Goal: Information Seeking & Learning: Compare options

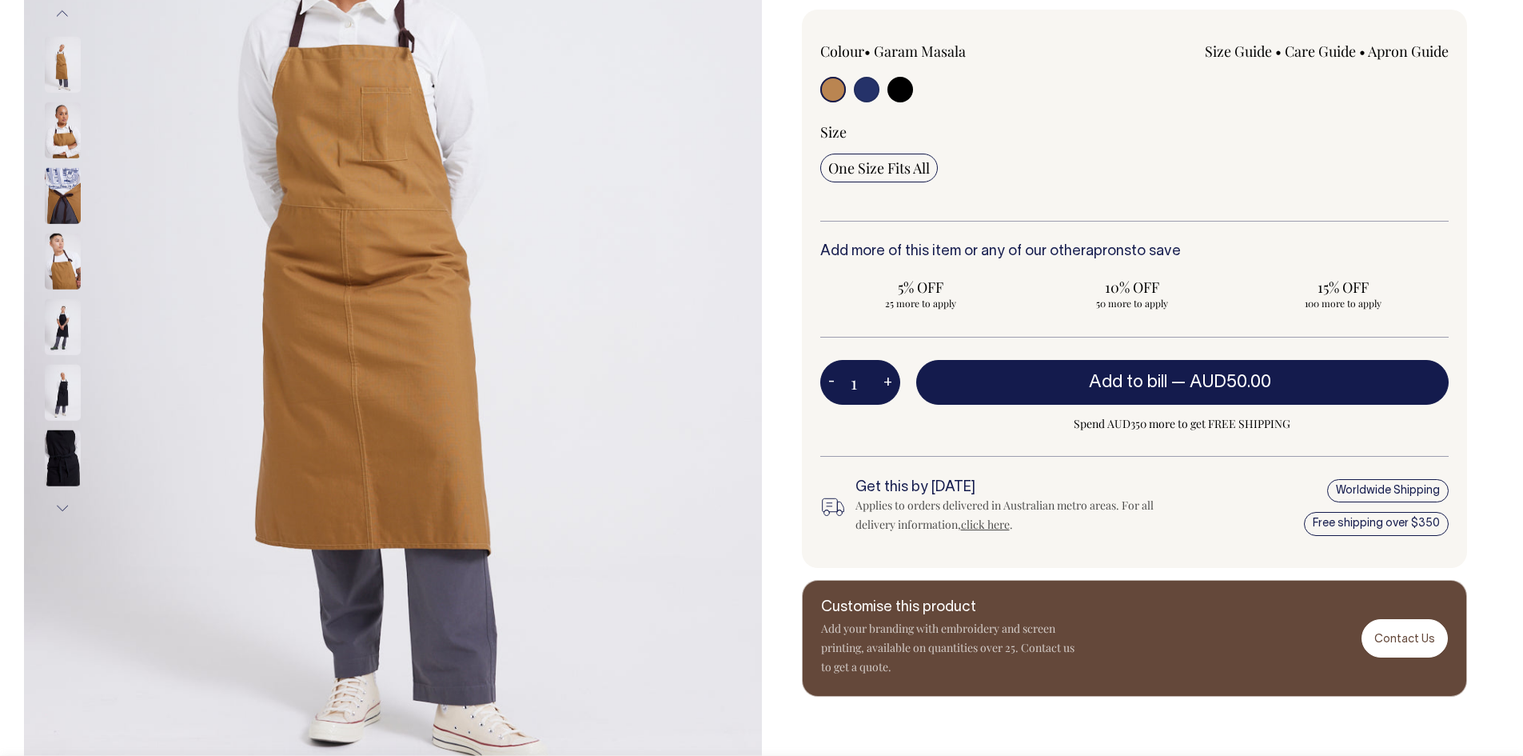
scroll to position [400, 0]
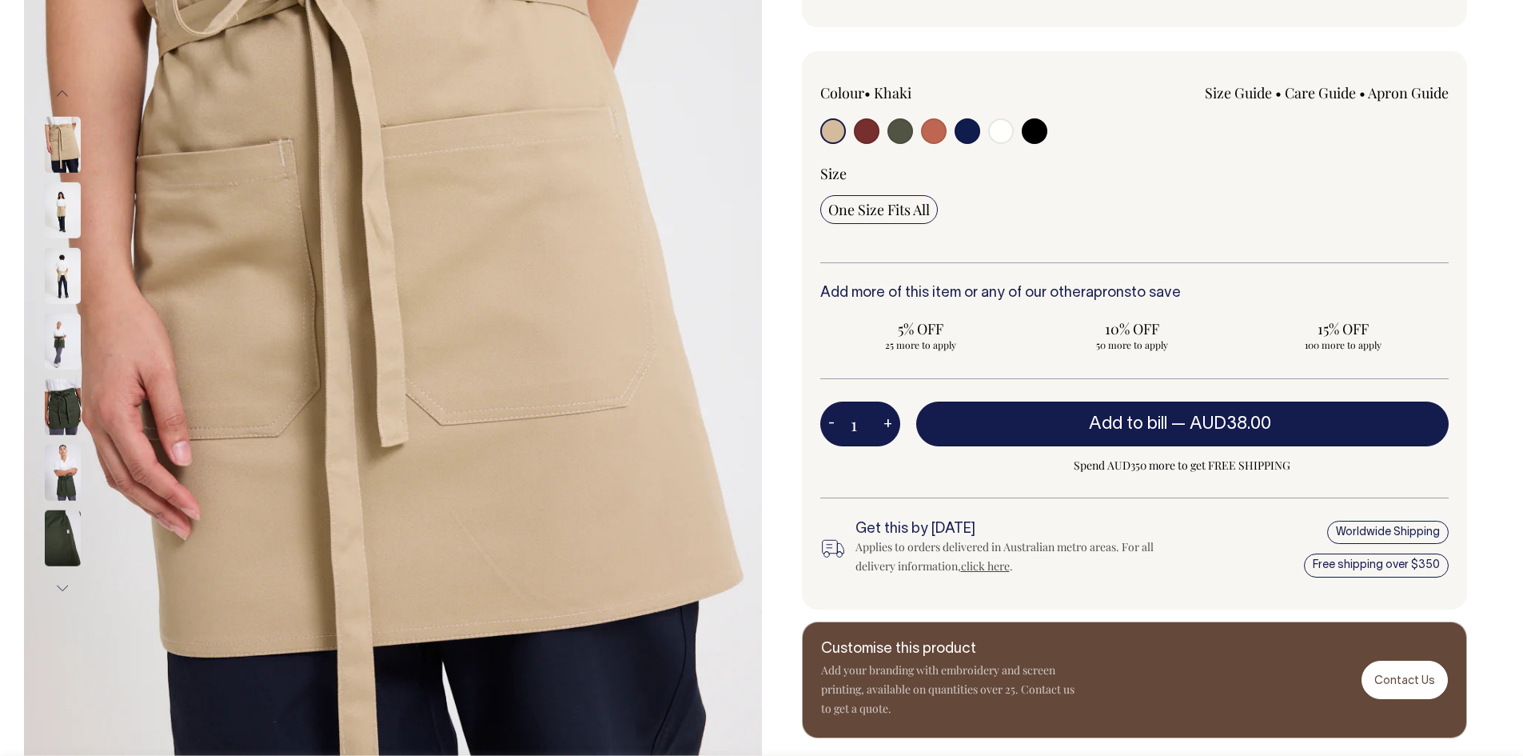
scroll to position [320, 0]
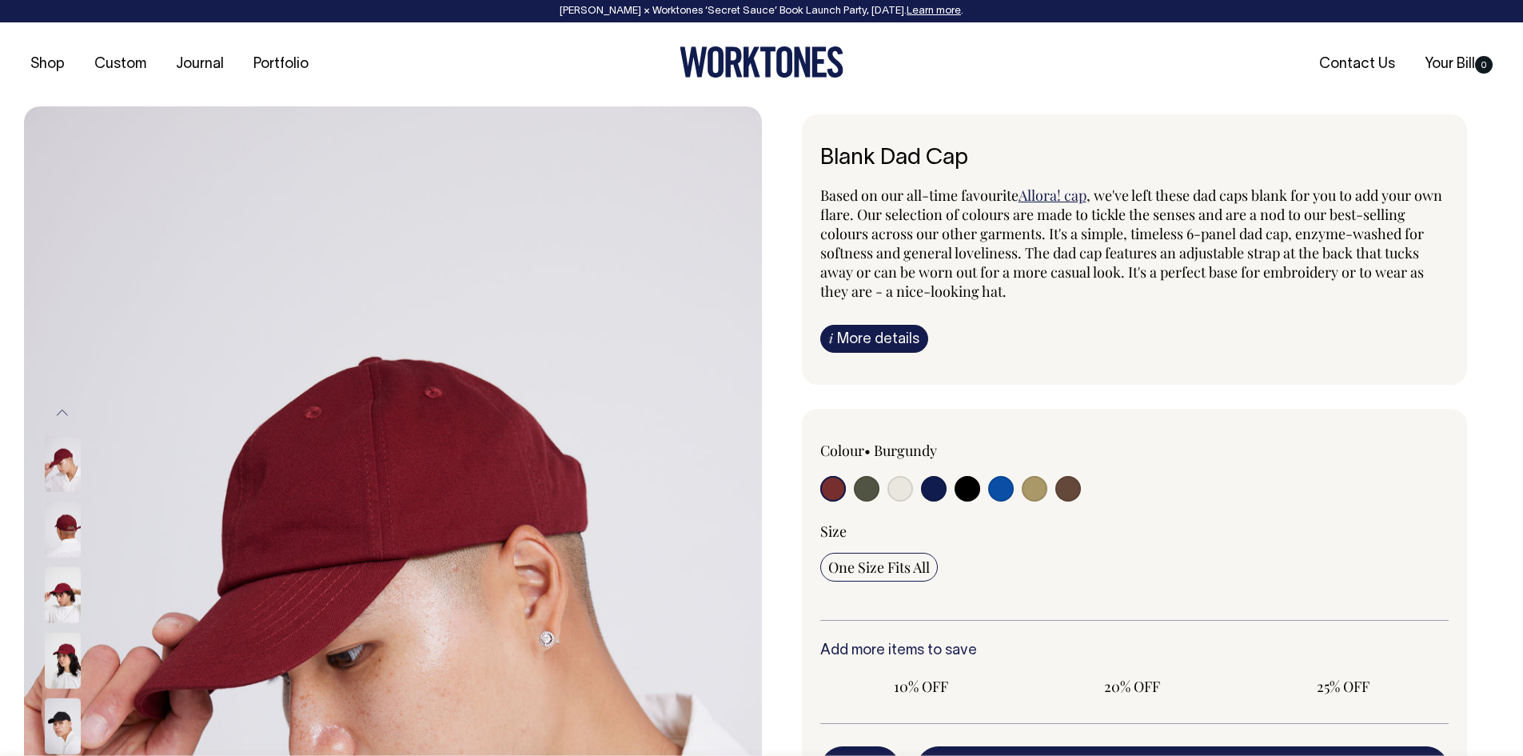
radio input "true"
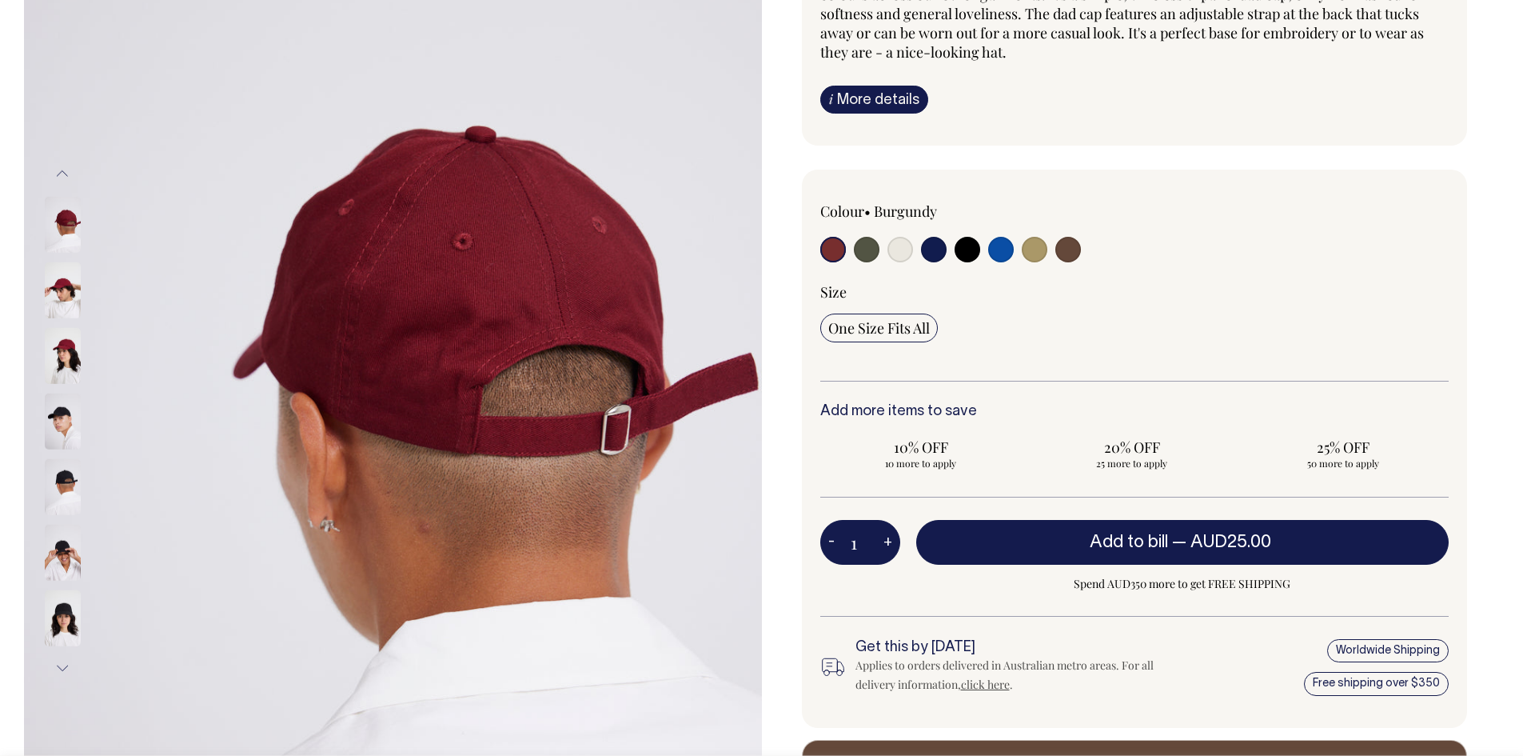
scroll to position [240, 0]
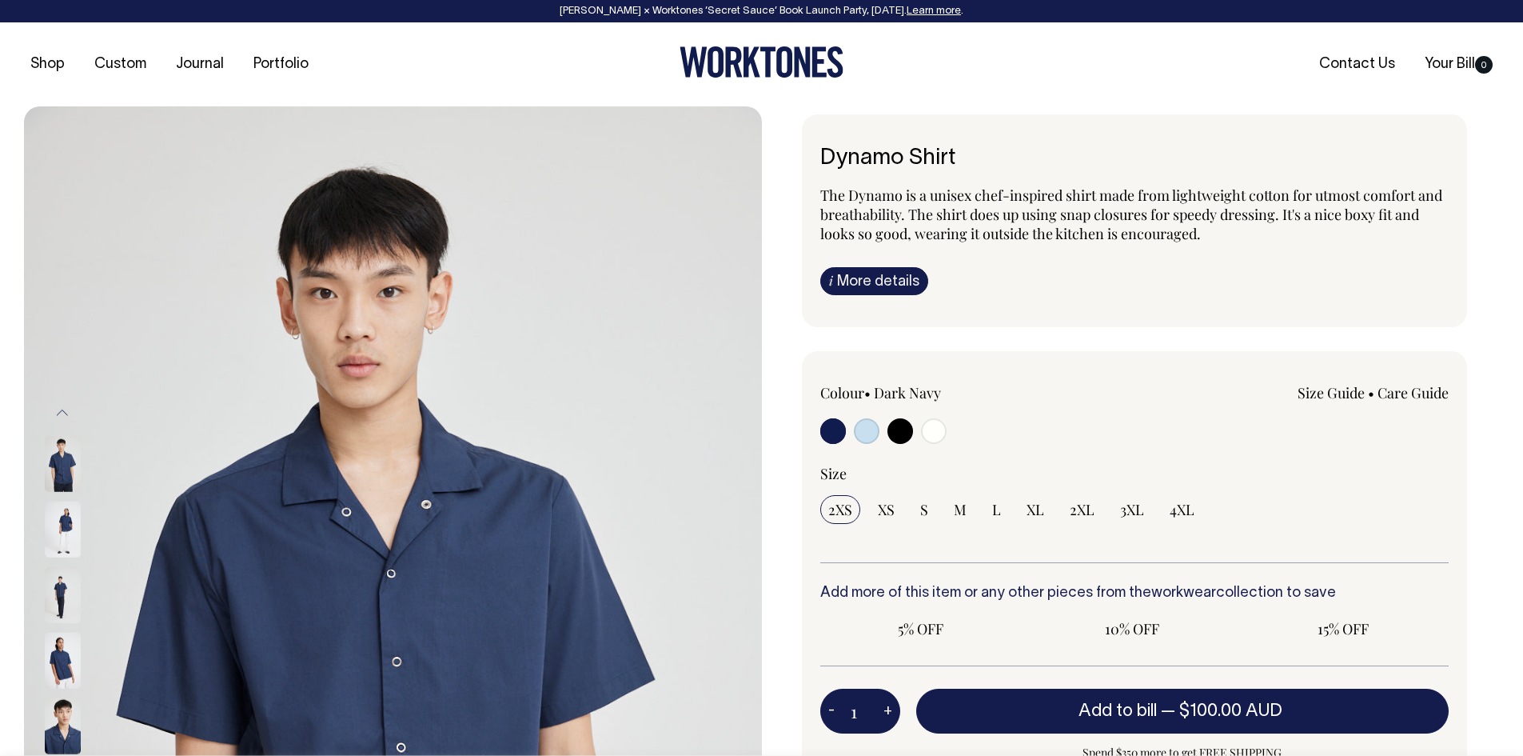
radio input "true"
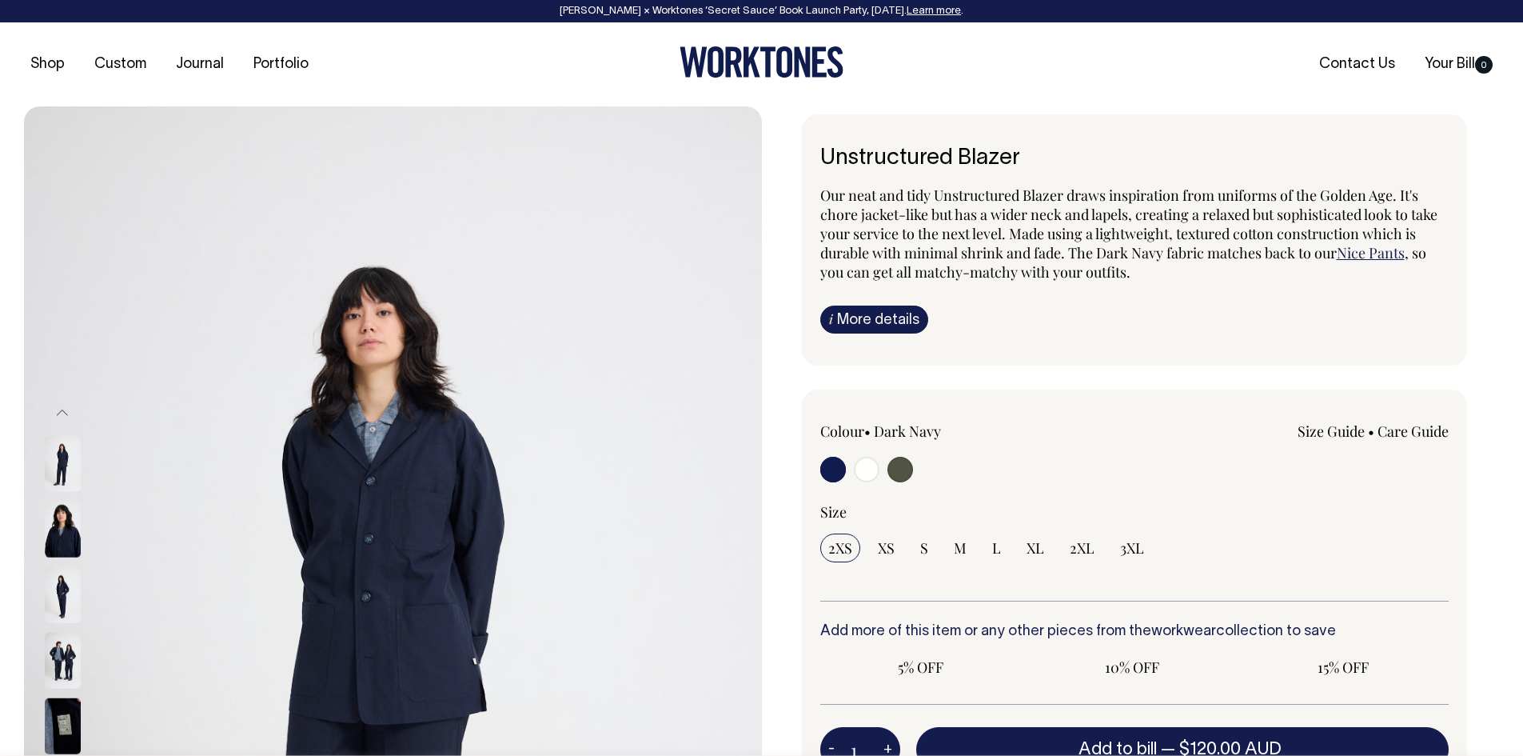
radio input "true"
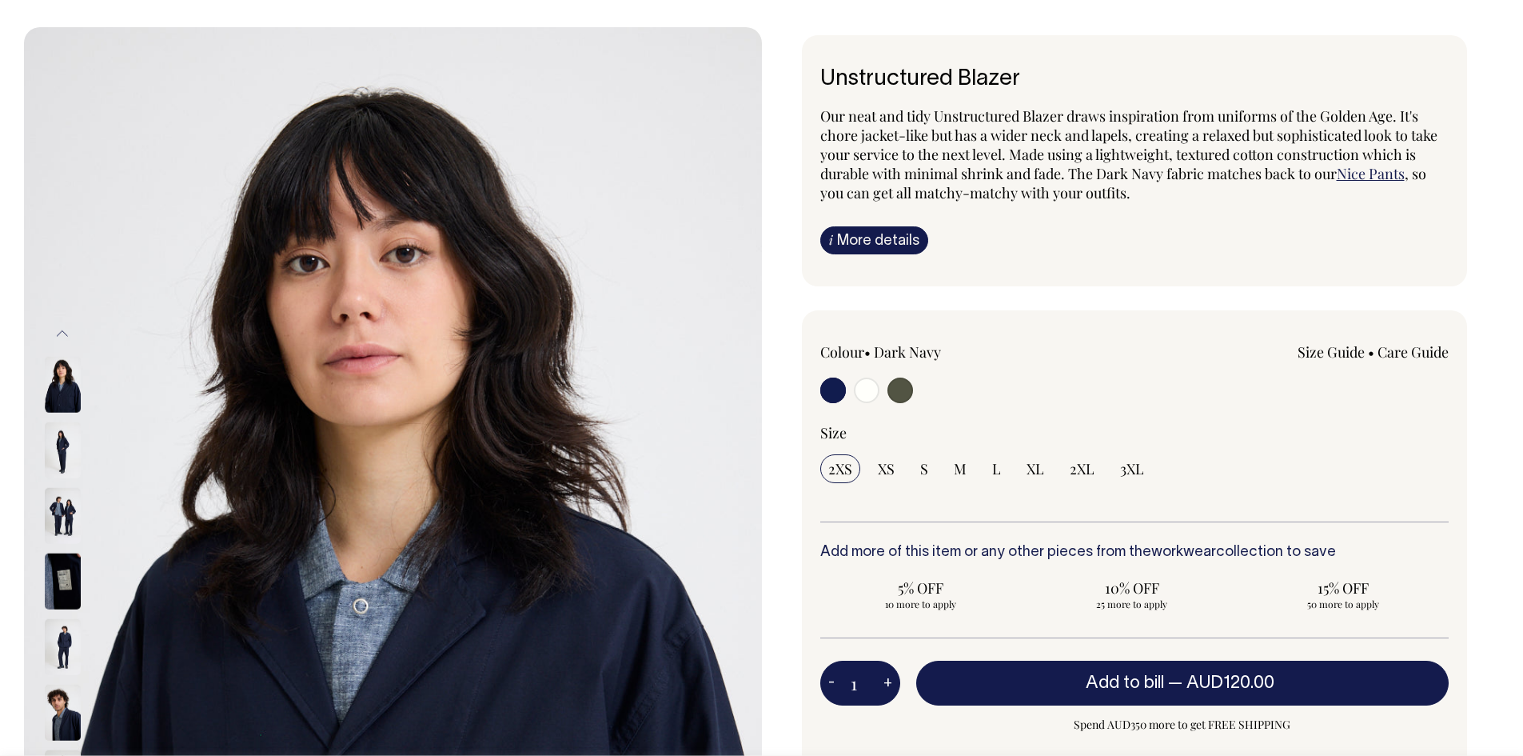
scroll to position [80, 0]
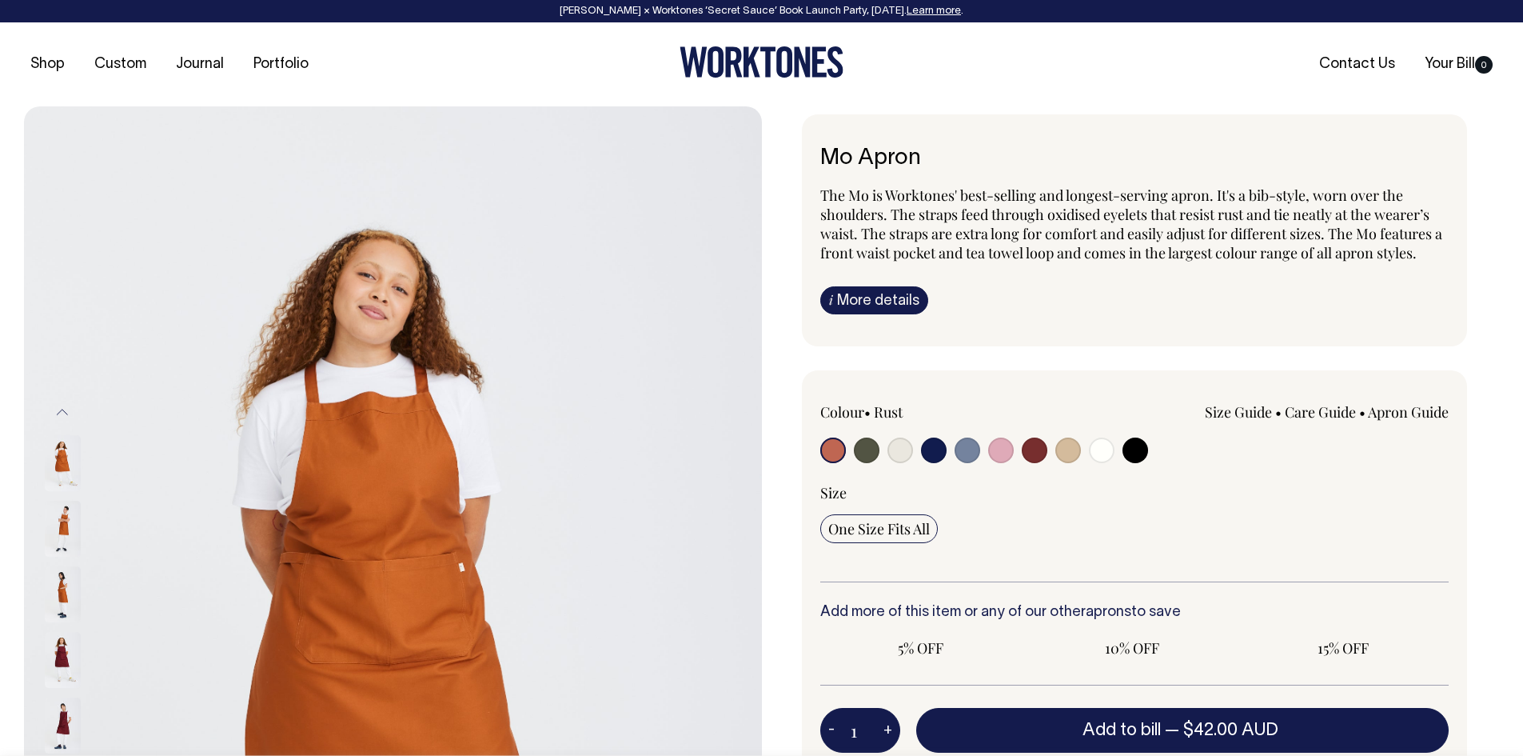
radio input "true"
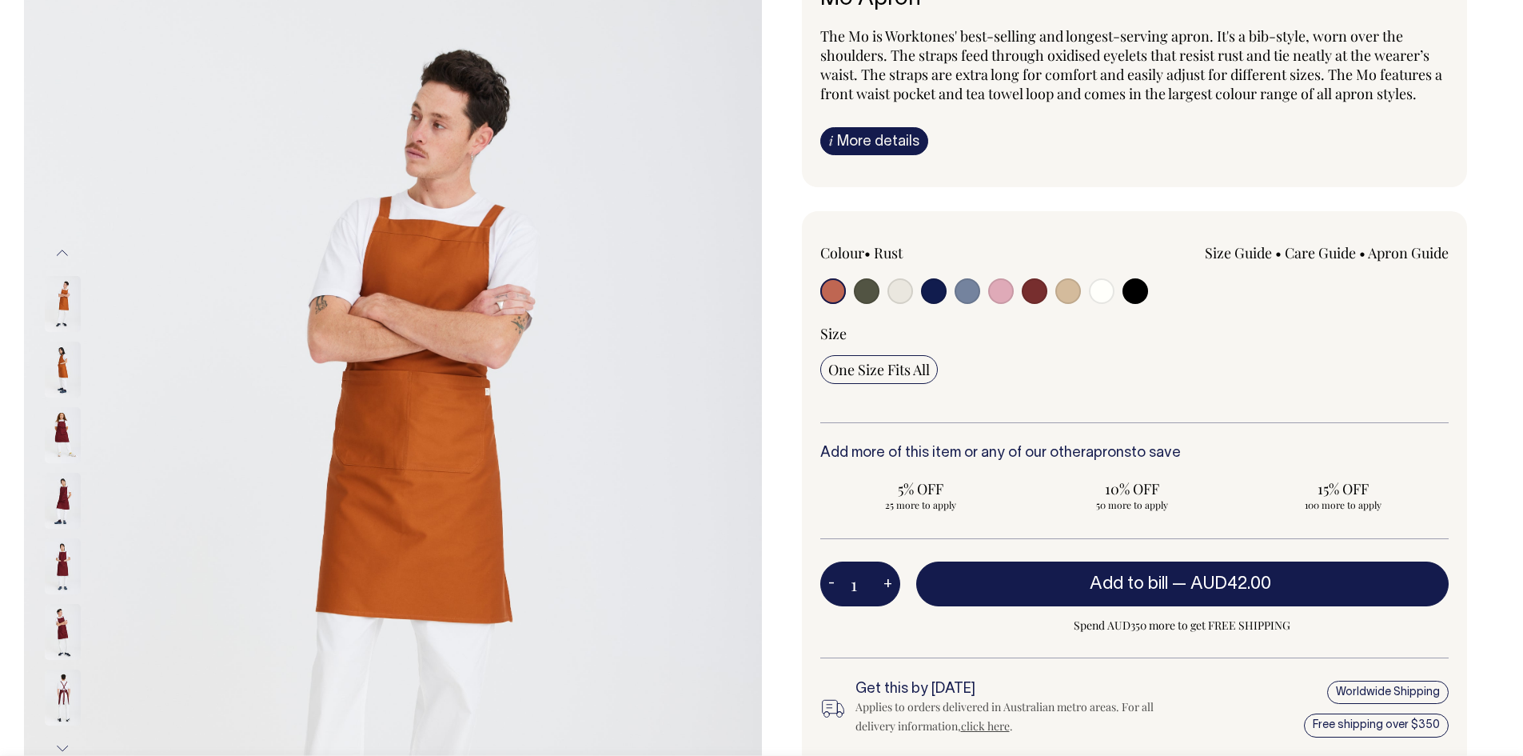
scroll to position [160, 0]
